Goal: Contribute content: Add original content to the website for others to see

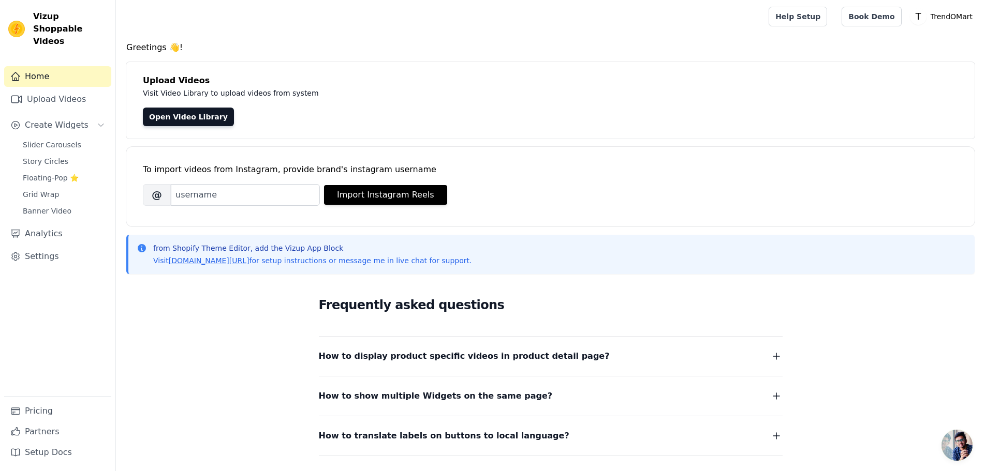
drag, startPoint x: 152, startPoint y: 192, endPoint x: 156, endPoint y: 197, distance: 6.2
click at [155, 196] on span "@" at bounding box center [157, 195] width 28 height 22
click at [376, 200] on button "Import Instagram Reels" at bounding box center [385, 195] width 123 height 20
click at [178, 112] on link "Open Video Library" at bounding box center [188, 117] width 91 height 19
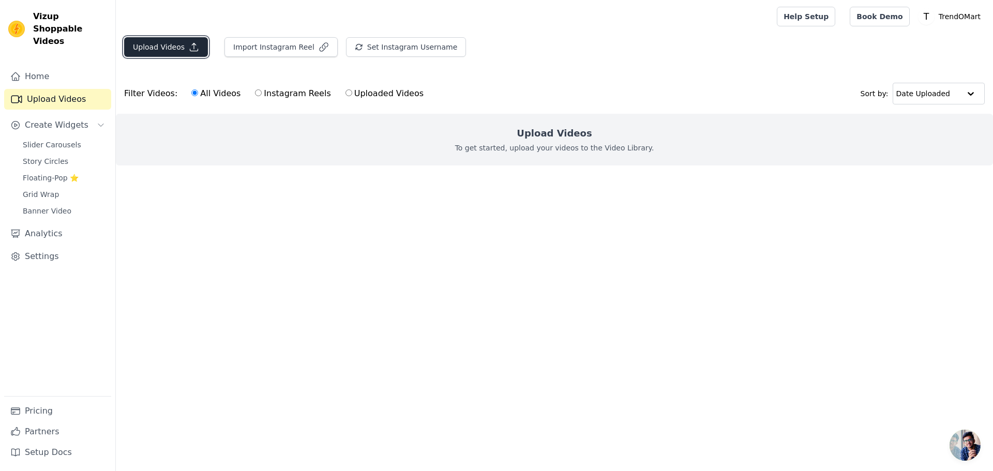
click at [181, 52] on button "Upload Videos" at bounding box center [166, 47] width 84 height 20
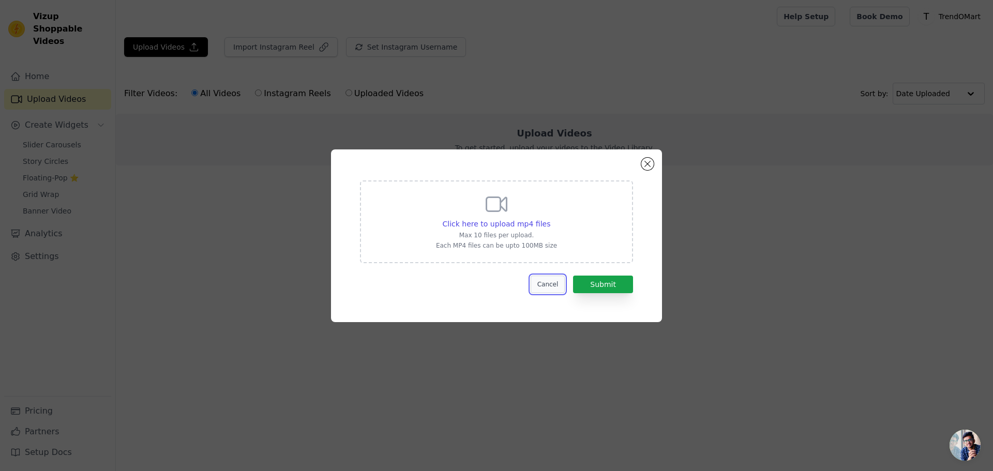
click at [553, 289] on button "Cancel" at bounding box center [548, 285] width 35 height 18
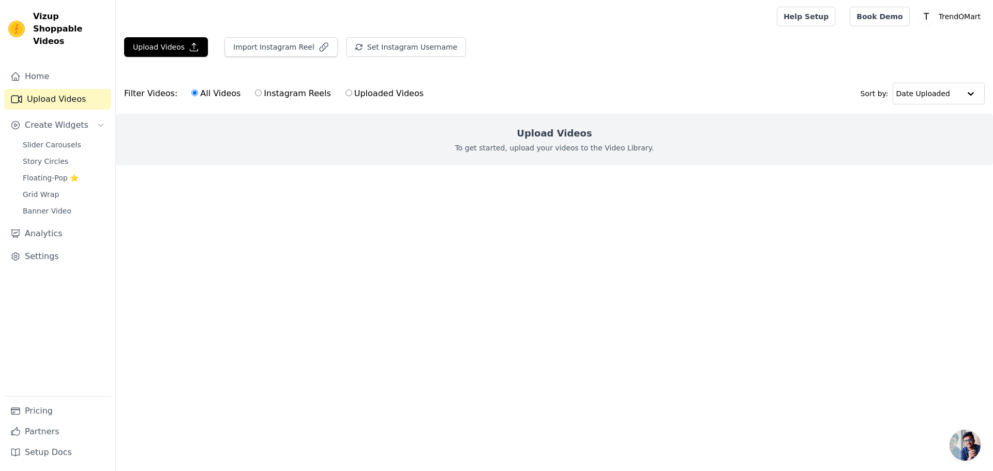
click at [272, 96] on label "Instagram Reels" at bounding box center [293, 93] width 77 height 13
click at [262, 96] on input "Instagram Reels" at bounding box center [258, 93] width 7 height 7
radio input "true"
click at [206, 96] on label "All Videos" at bounding box center [216, 93] width 50 height 13
click at [198, 96] on input "All Videos" at bounding box center [194, 93] width 7 height 7
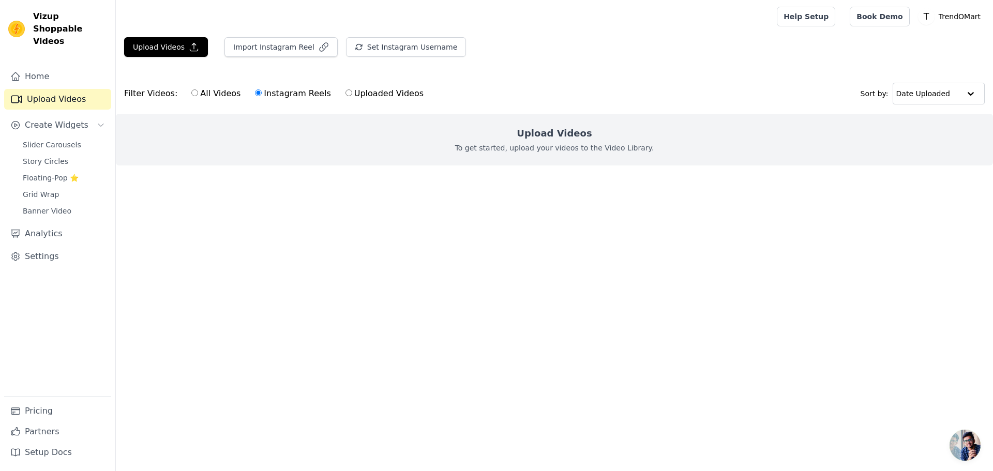
radio input "true"
click at [319, 45] on icon "button" at bounding box center [324, 47] width 10 height 10
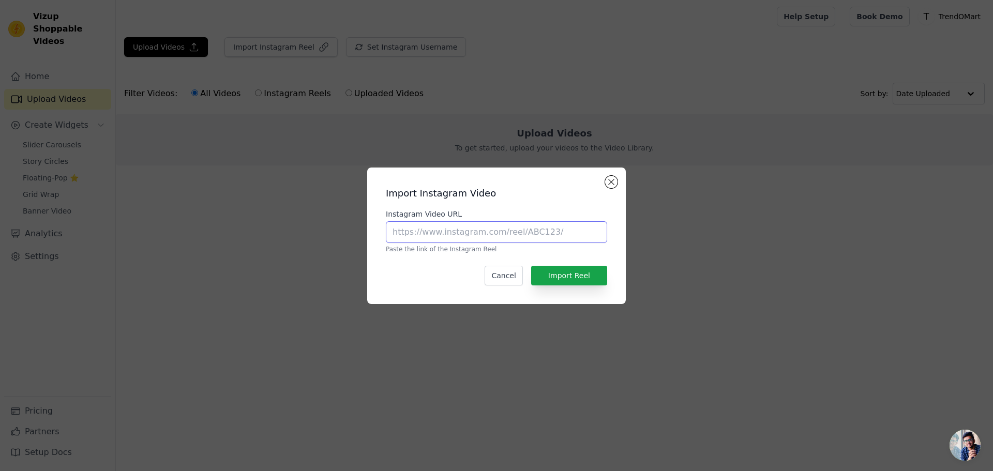
click at [428, 233] on input "Instagram Video URL" at bounding box center [496, 232] width 221 height 22
paste input "https://www.instagram.com/p/C-zEqkTSoPm/?hl=en"
type input "https://www.instagram.com/p/C-zEqkTSoPm/?hl=en"
click at [545, 277] on button "Import Reel" at bounding box center [569, 276] width 76 height 20
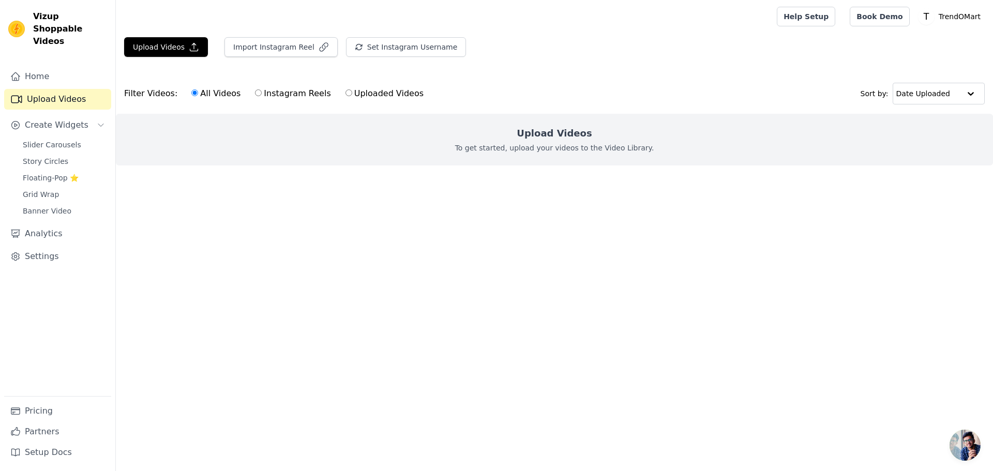
click at [359, 93] on label "Uploaded Videos" at bounding box center [384, 93] width 79 height 13
click at [352, 93] on input "Uploaded Videos" at bounding box center [349, 93] width 7 height 7
radio input "true"
click at [192, 96] on label "All Videos" at bounding box center [216, 93] width 50 height 13
click at [192, 96] on input "All Videos" at bounding box center [194, 93] width 7 height 7
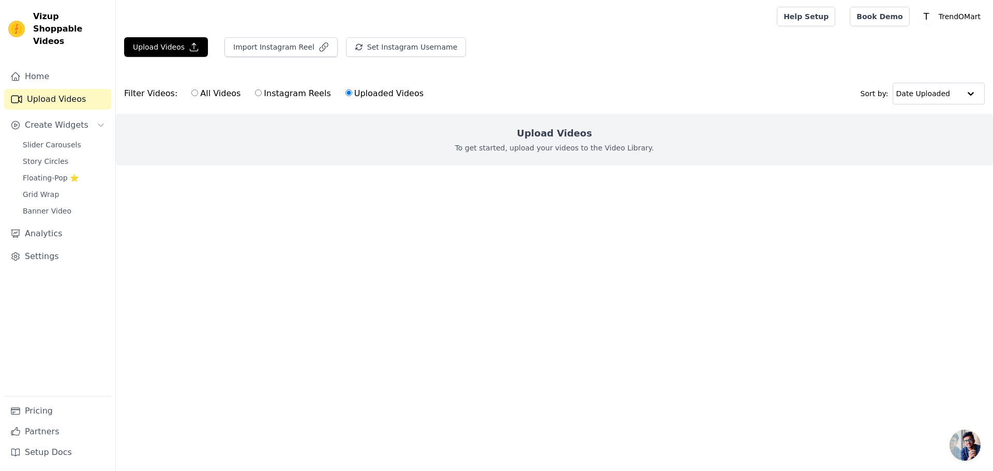
radio input "true"
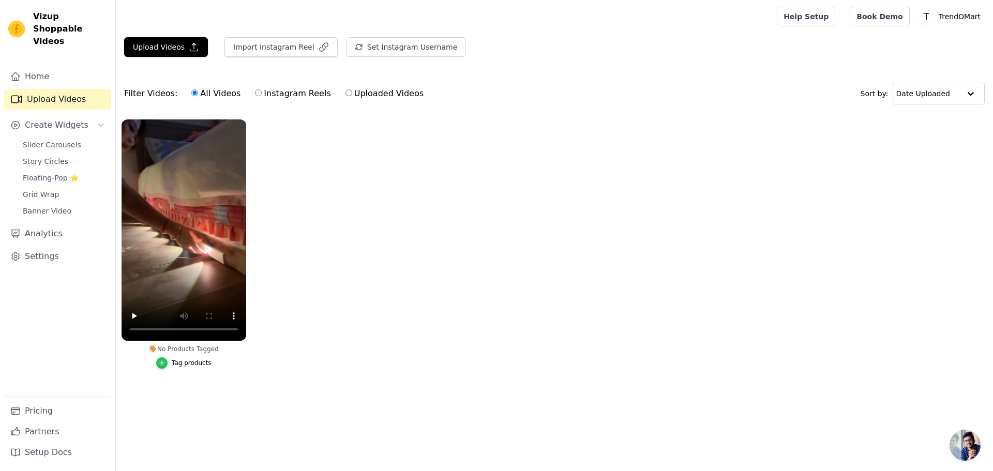
click at [166, 362] on icon "button" at bounding box center [161, 363] width 7 height 7
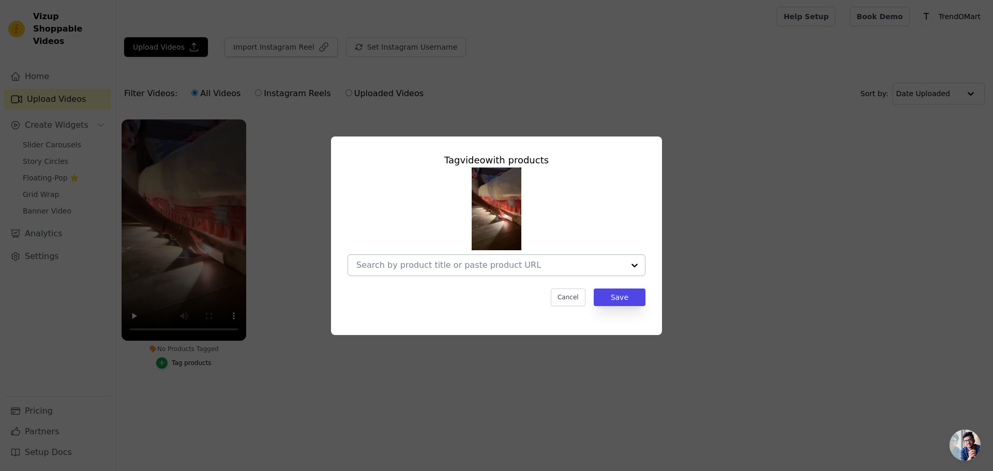
click at [609, 270] on input "No Products Tagged Tag video with products Cancel Save Tag products" at bounding box center [491, 265] width 268 height 10
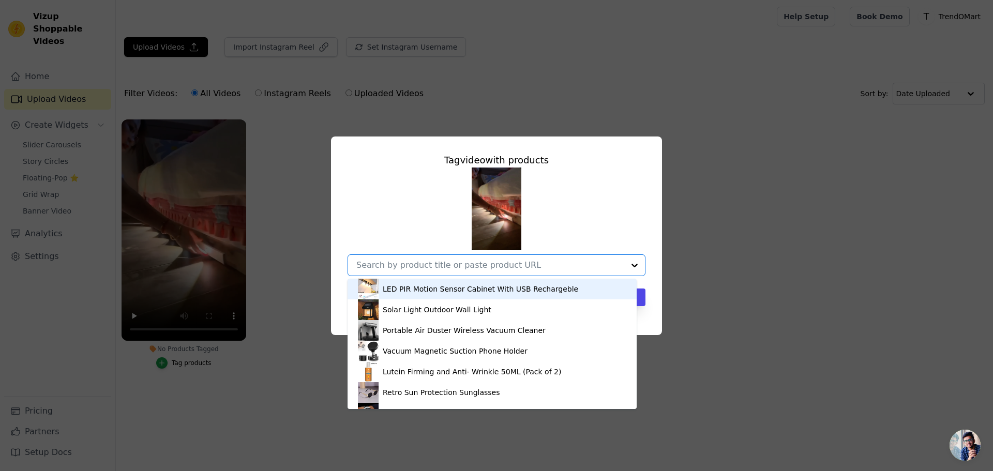
click at [427, 291] on div "LED PIR Motion Sensor Cabinet With USB Rechargeble" at bounding box center [481, 289] width 196 height 10
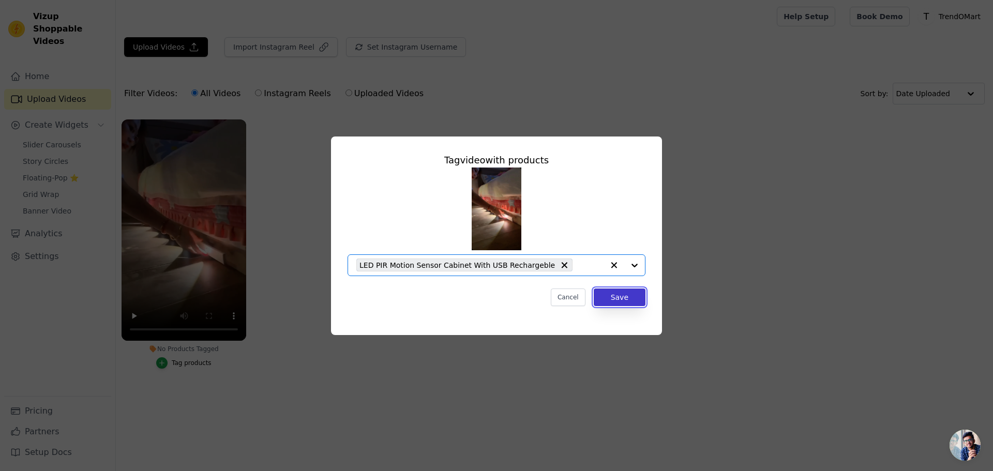
click at [625, 299] on button "Save" at bounding box center [620, 298] width 52 height 18
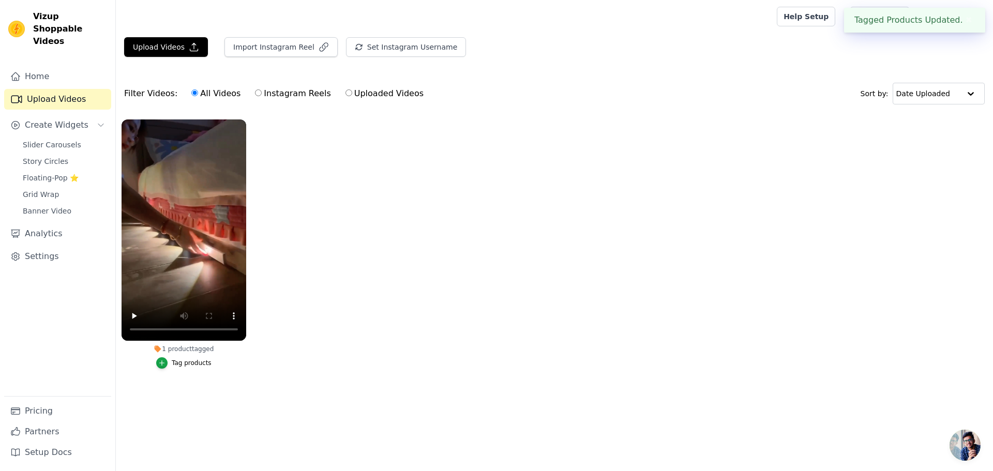
click at [971, 23] on button "✖" at bounding box center [969, 20] width 12 height 12
click at [49, 417] on link "Pricing" at bounding box center [57, 411] width 107 height 21
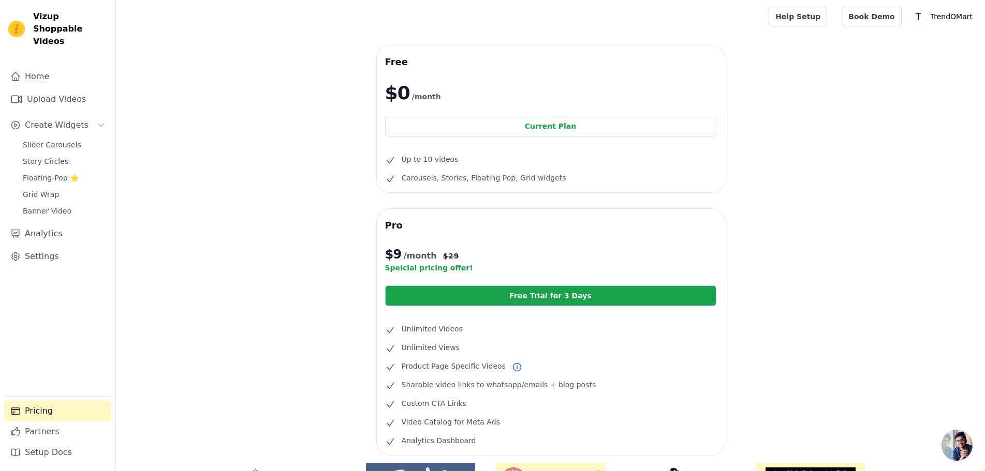
click at [38, 41] on div "Vizup Shoppable Videos Home Upload Videos Create Widgets Slider Carousels Story…" at bounding box center [58, 235] width 116 height 471
click at [43, 89] on link "Upload Videos" at bounding box center [57, 99] width 107 height 21
